Goal: Navigation & Orientation: Find specific page/section

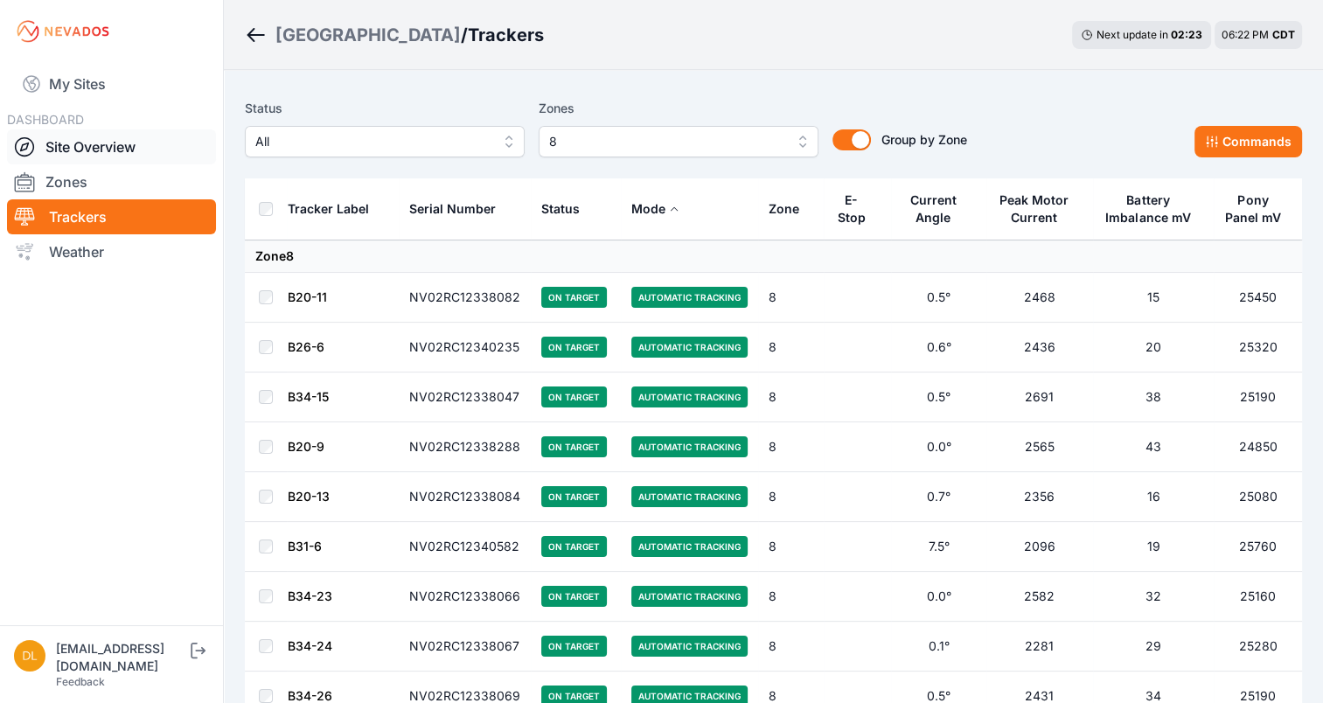
click at [106, 151] on link "Site Overview" at bounding box center [111, 146] width 209 height 35
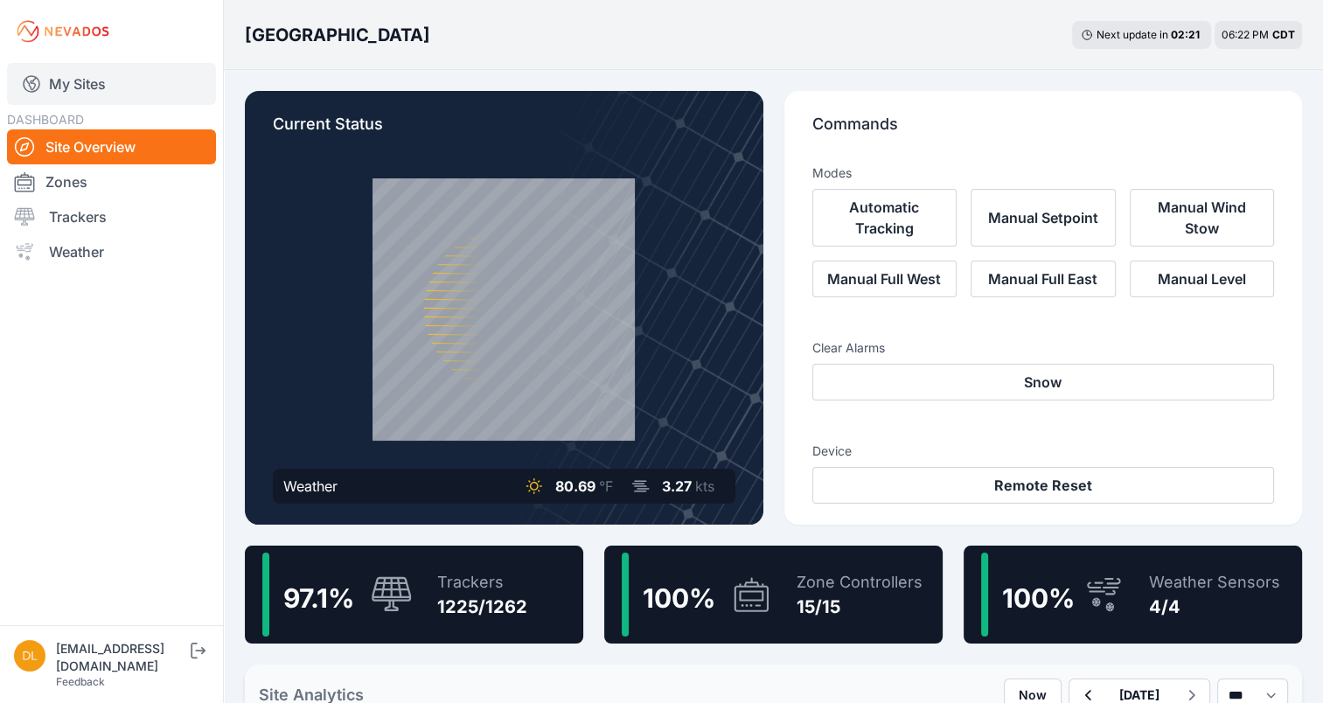
click at [84, 80] on link "My Sites" at bounding box center [111, 84] width 209 height 42
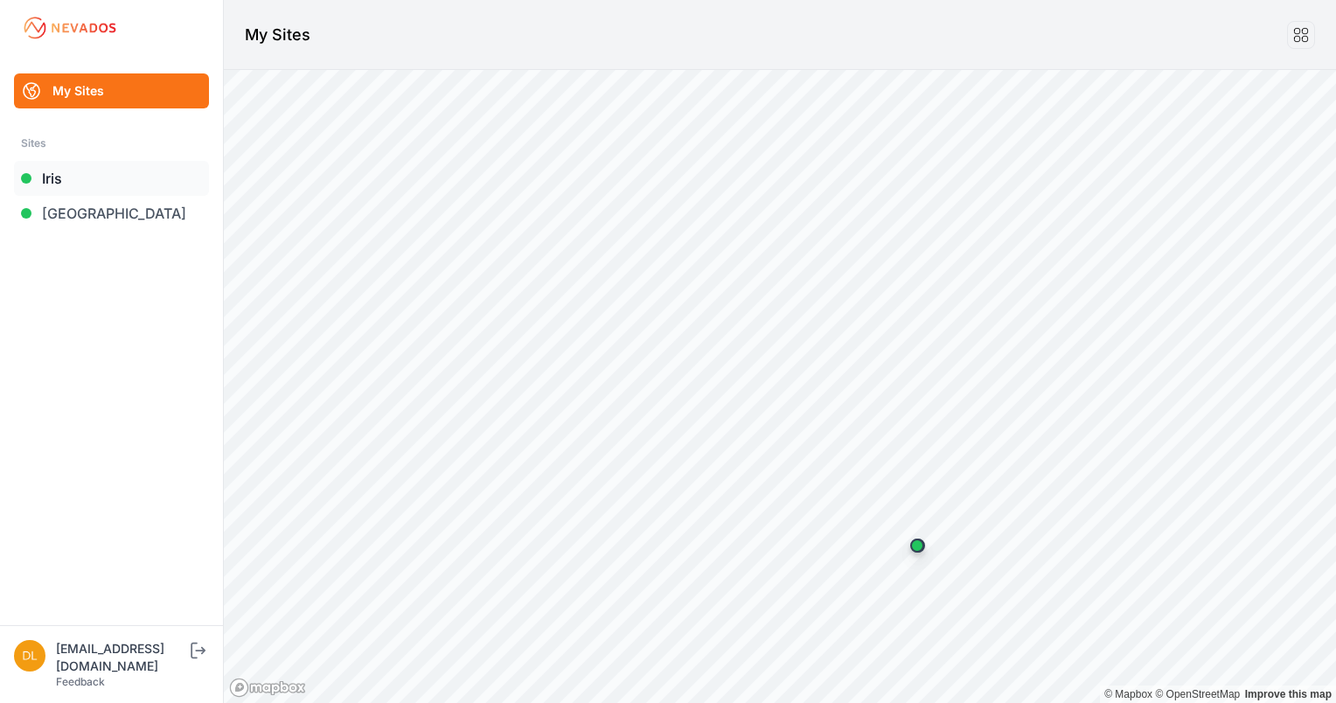
click at [71, 192] on link "Iris" at bounding box center [111, 178] width 195 height 35
